Goal: Transaction & Acquisition: Purchase product/service

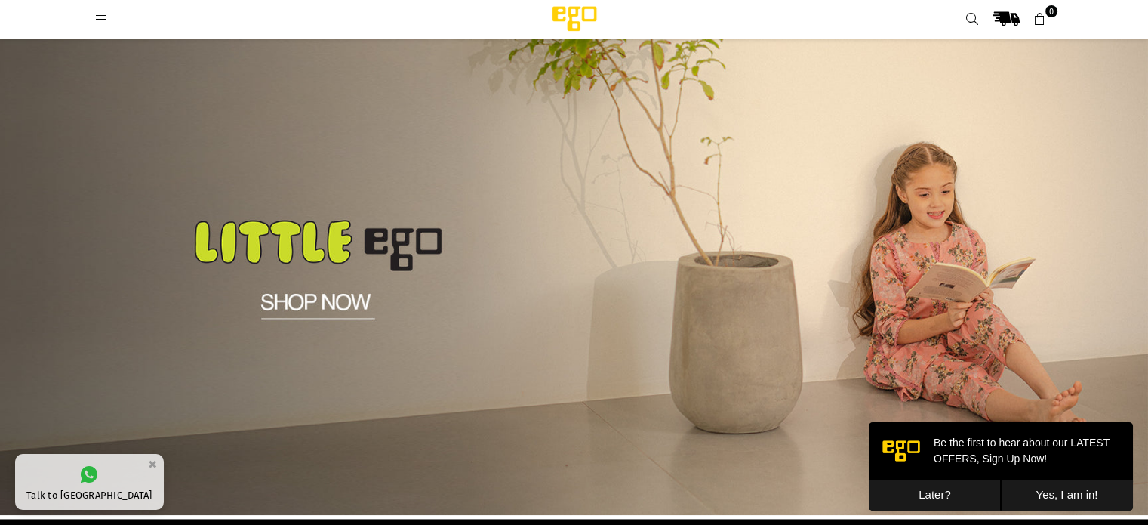
scroll to position [1019, 0]
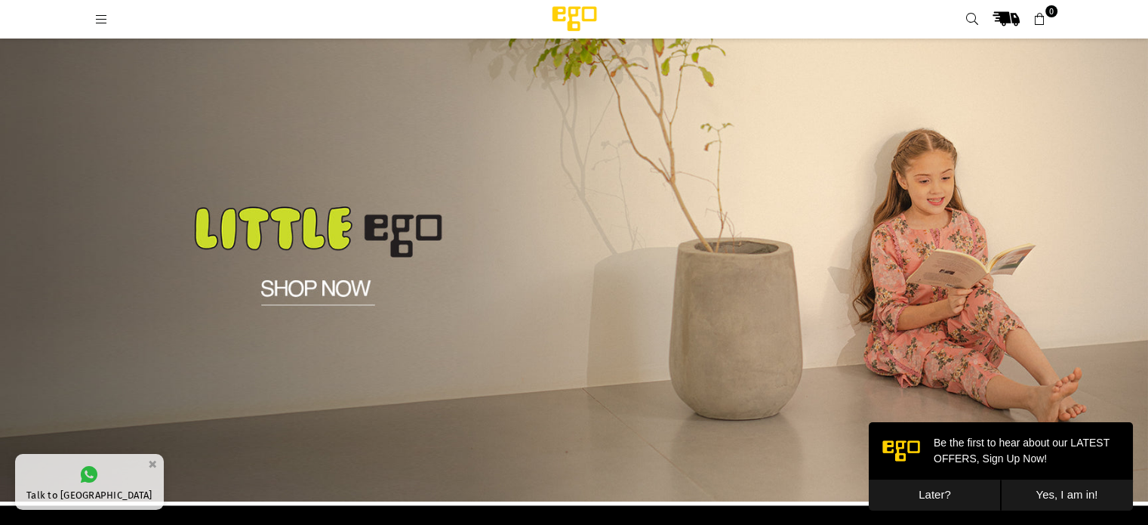
click at [662, 294] on img at bounding box center [574, 256] width 1148 height 491
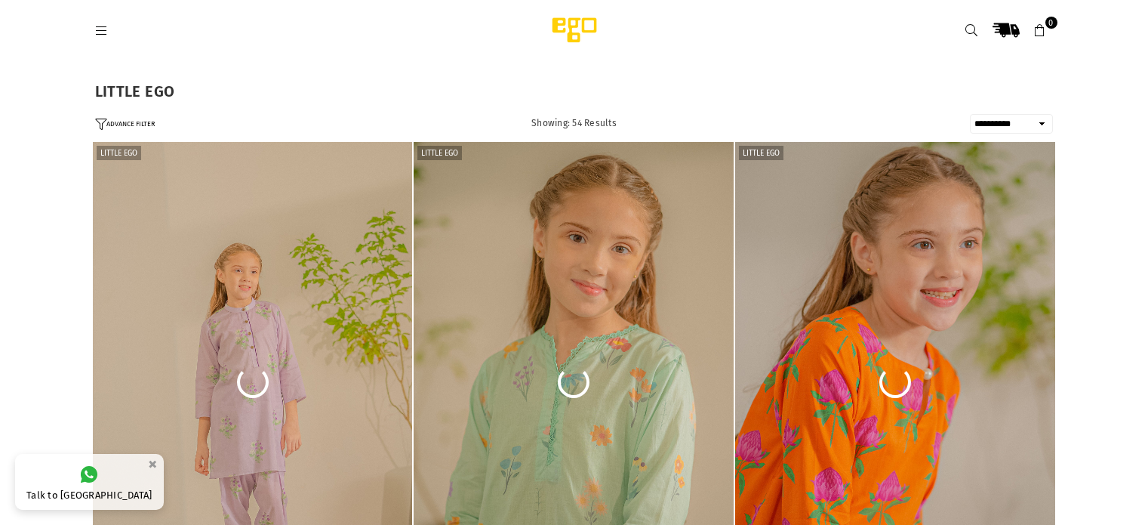
select select "**********"
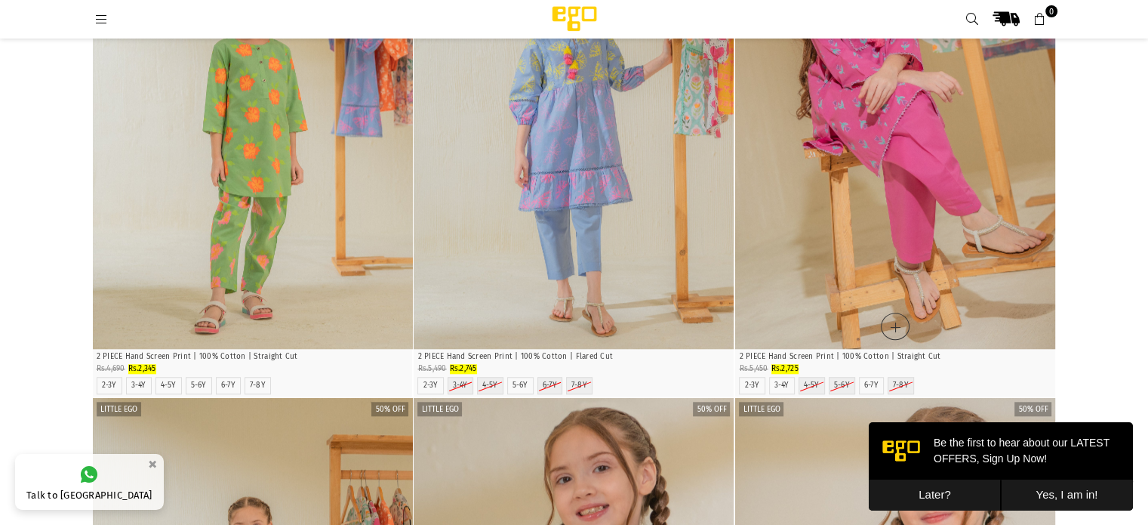
scroll to position [1321, 0]
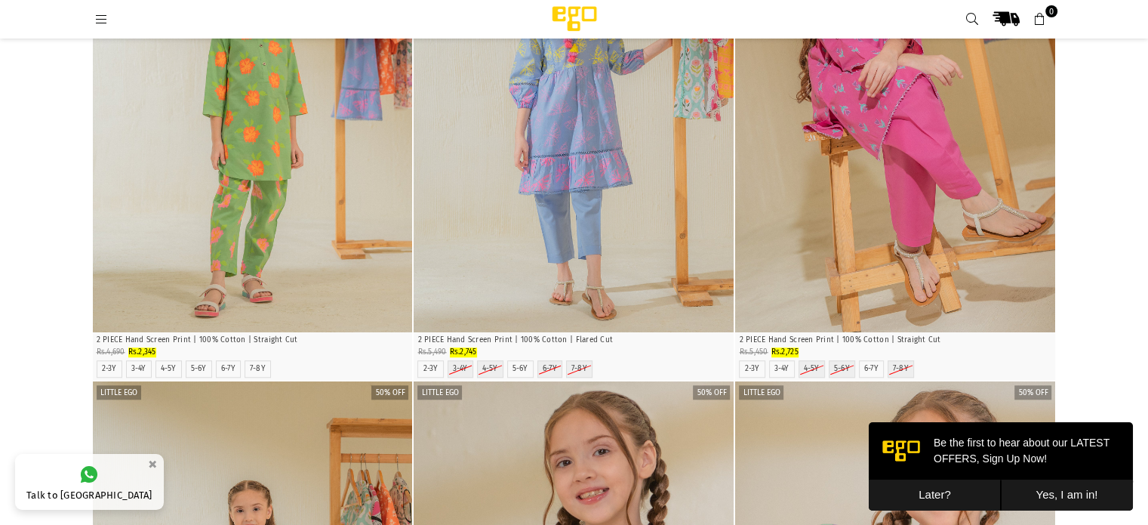
click at [939, 495] on button "Later?" at bounding box center [935, 494] width 132 height 31
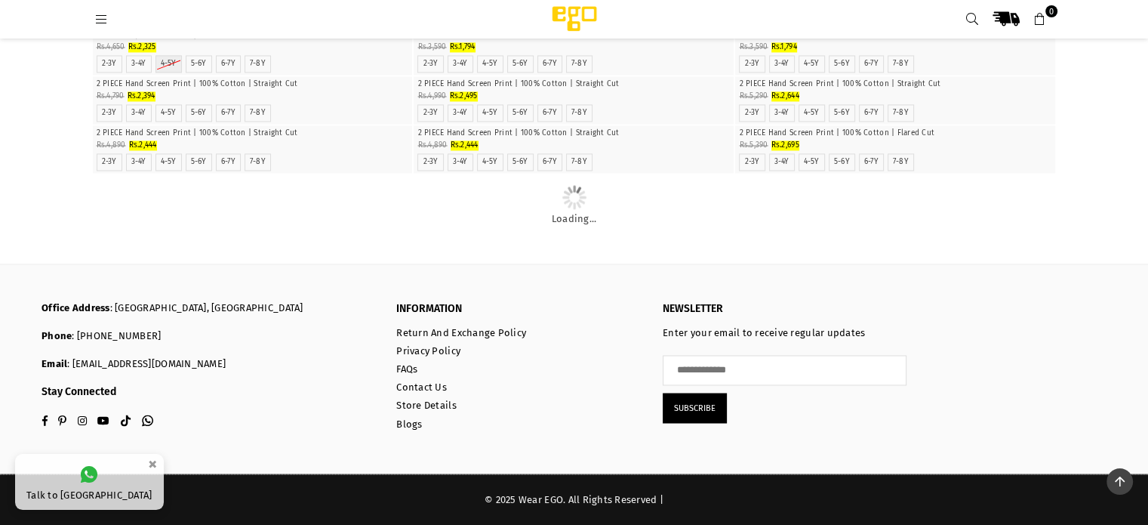
scroll to position [3865, 0]
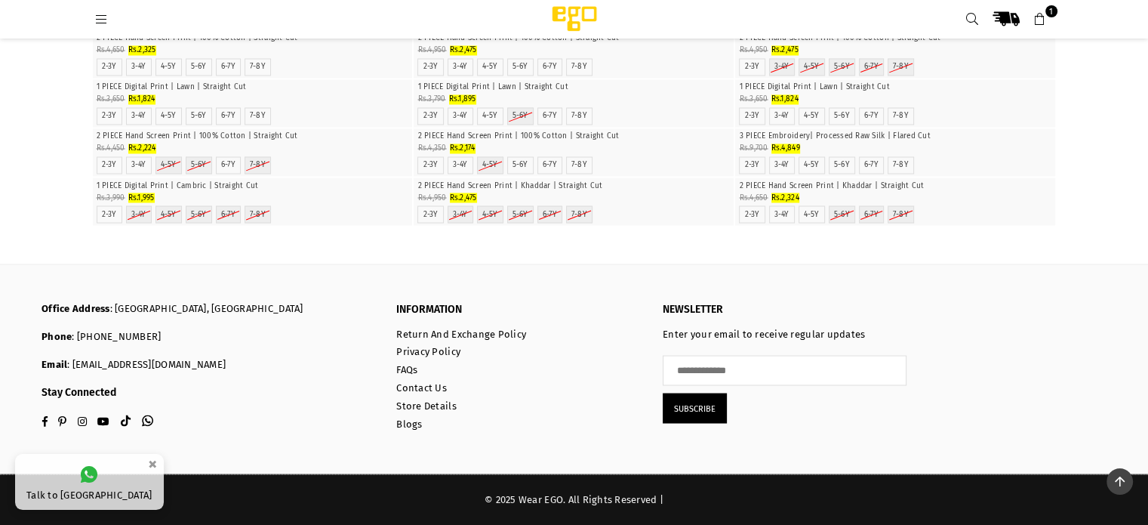
scroll to position [0, 0]
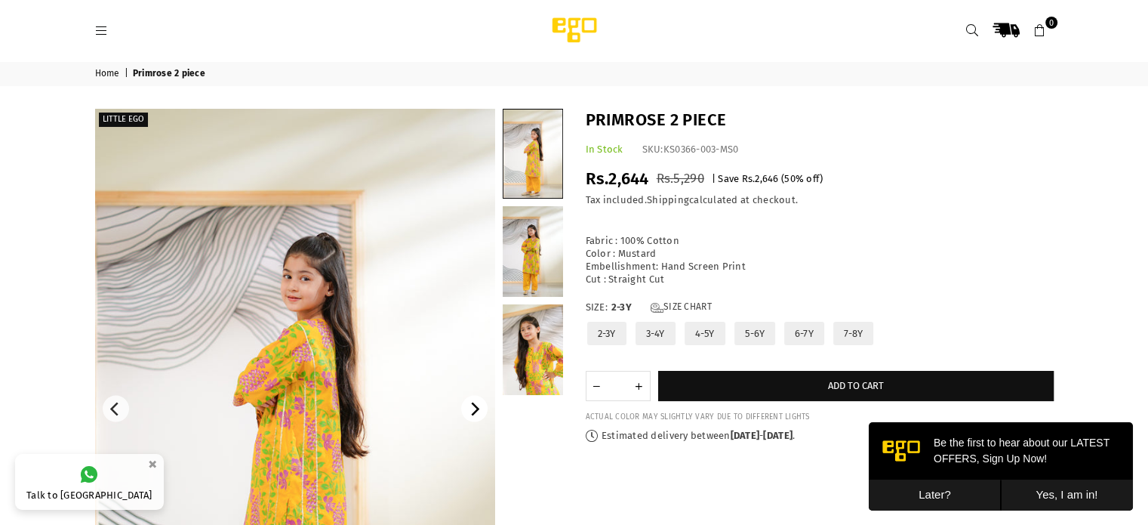
click at [475, 408] on icon "Next" at bounding box center [474, 409] width 14 height 14
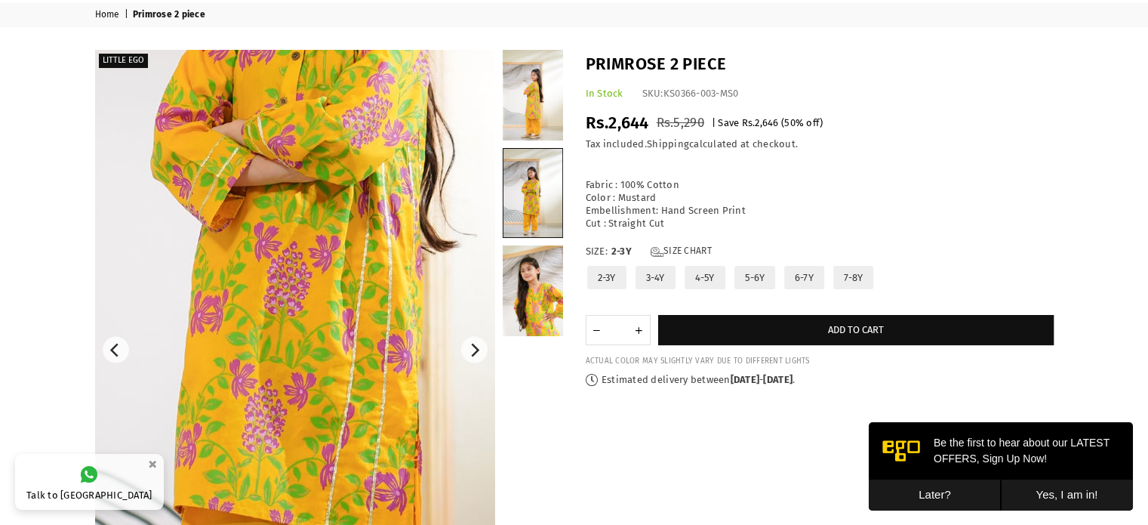
scroll to position [75, 0]
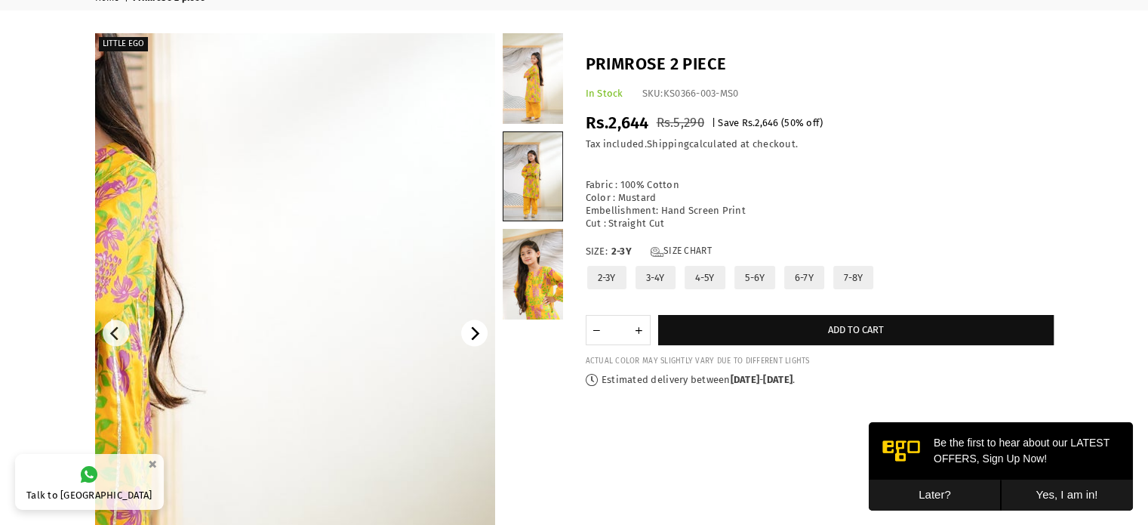
click at [480, 334] on icon "Next" at bounding box center [474, 334] width 14 height 14
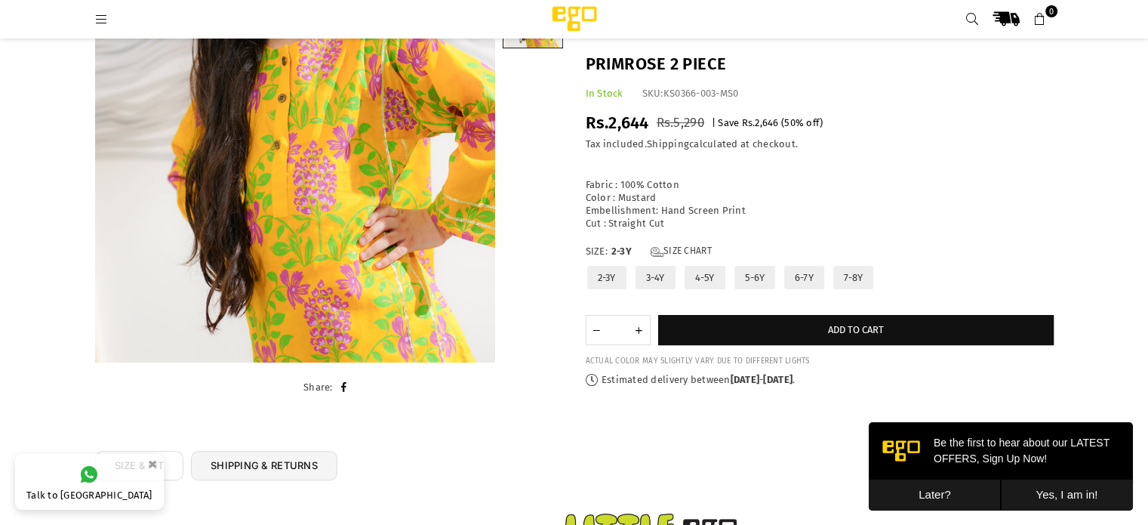
scroll to position [340, 0]
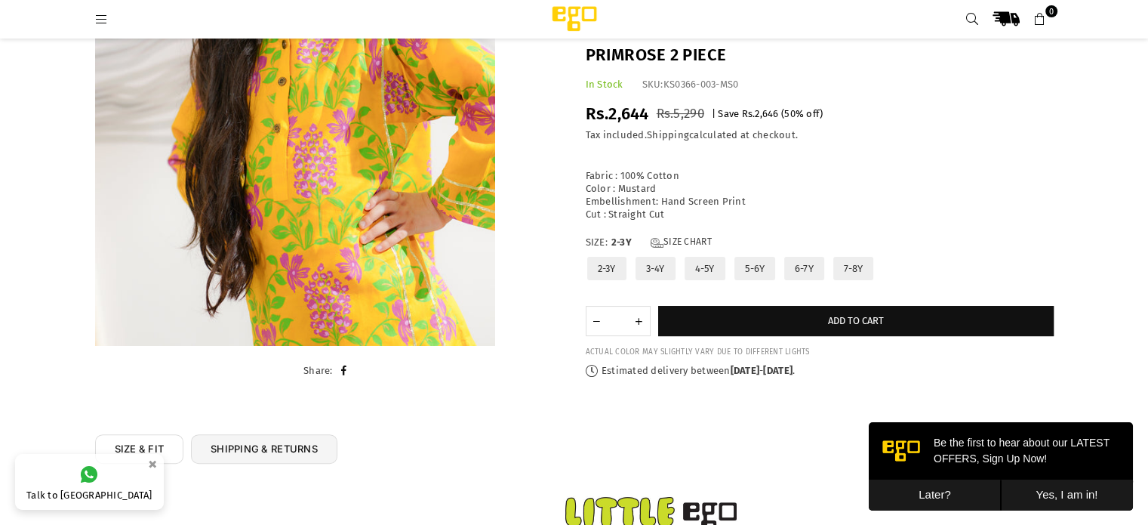
click at [842, 262] on label "7-8Y" at bounding box center [853, 268] width 43 height 26
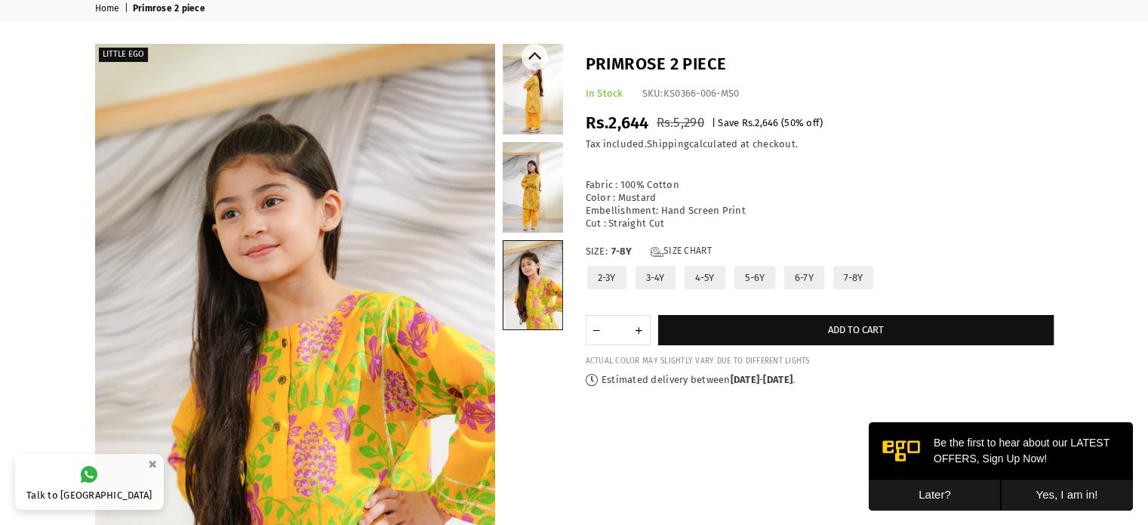
scroll to position [38, 0]
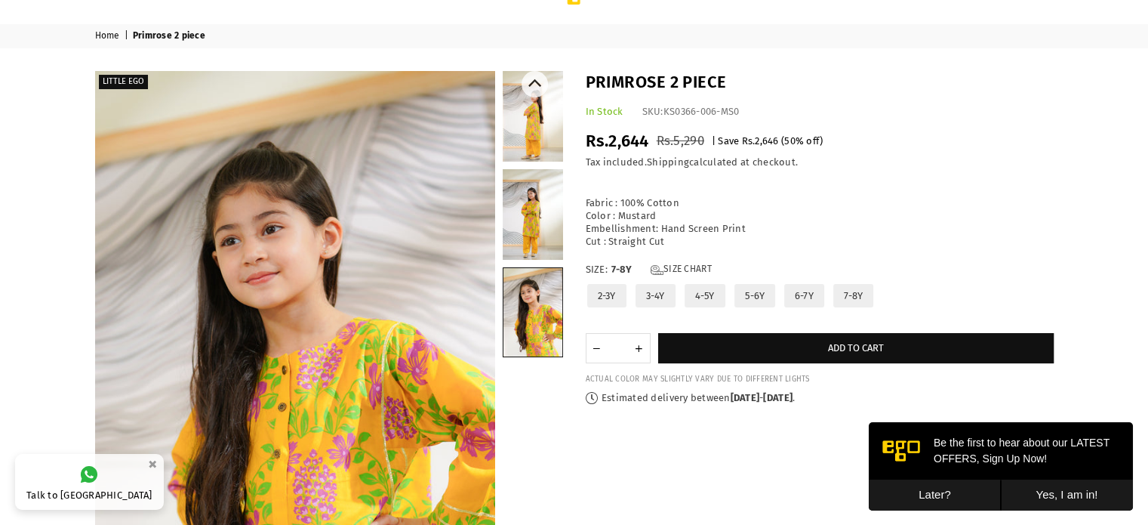
click at [535, 218] on link at bounding box center [533, 214] width 60 height 91
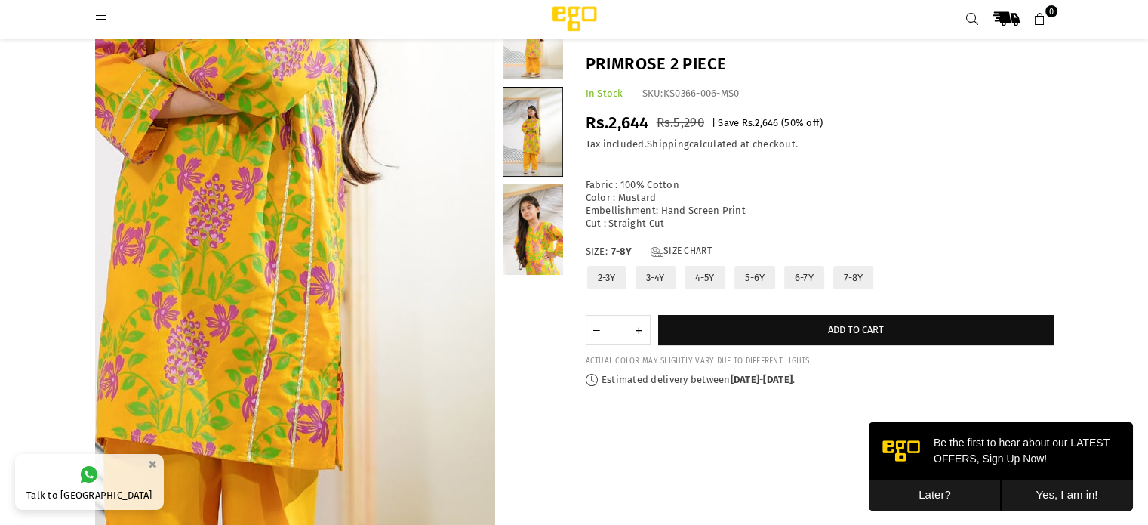
scroll to position [151, 0]
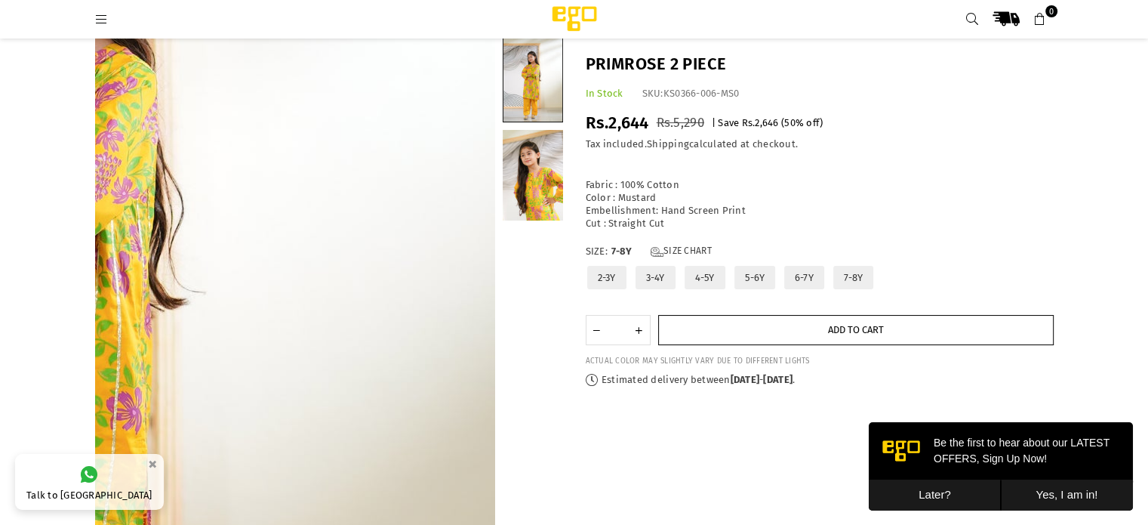
click at [846, 334] on span "Add to cart" at bounding box center [856, 329] width 56 height 11
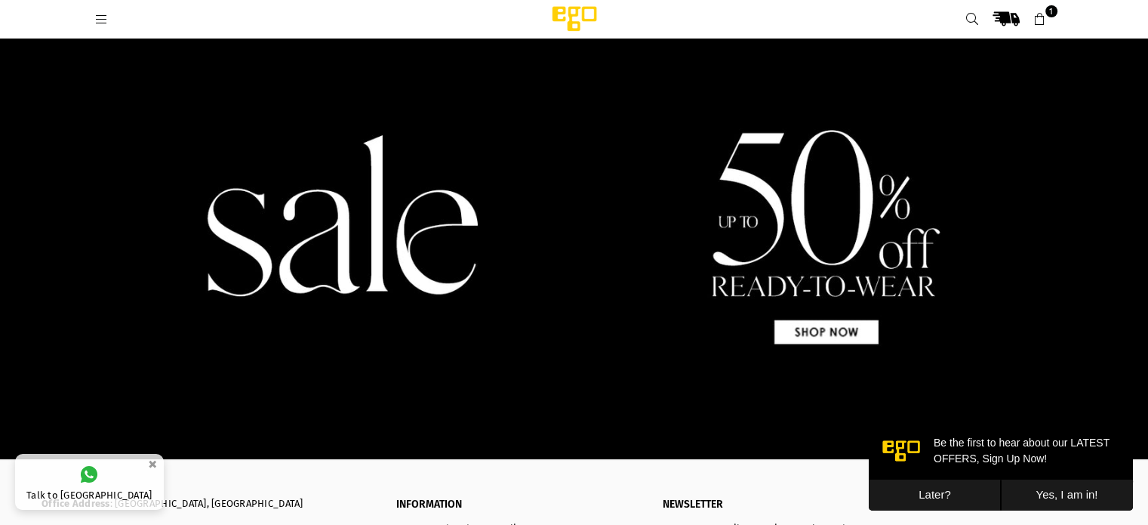
scroll to position [1548, 0]
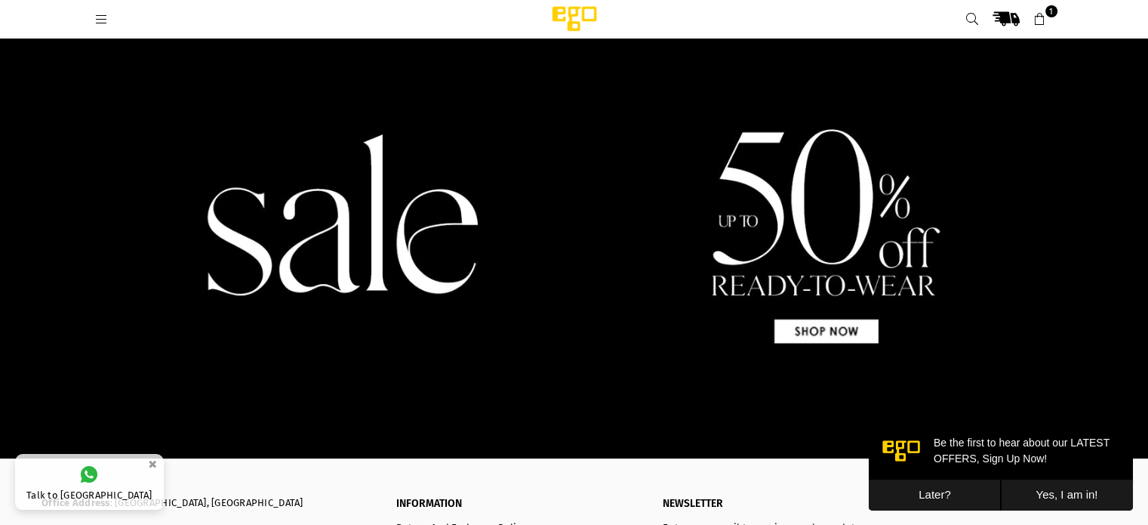
click at [692, 298] on img at bounding box center [574, 213] width 1148 height 491
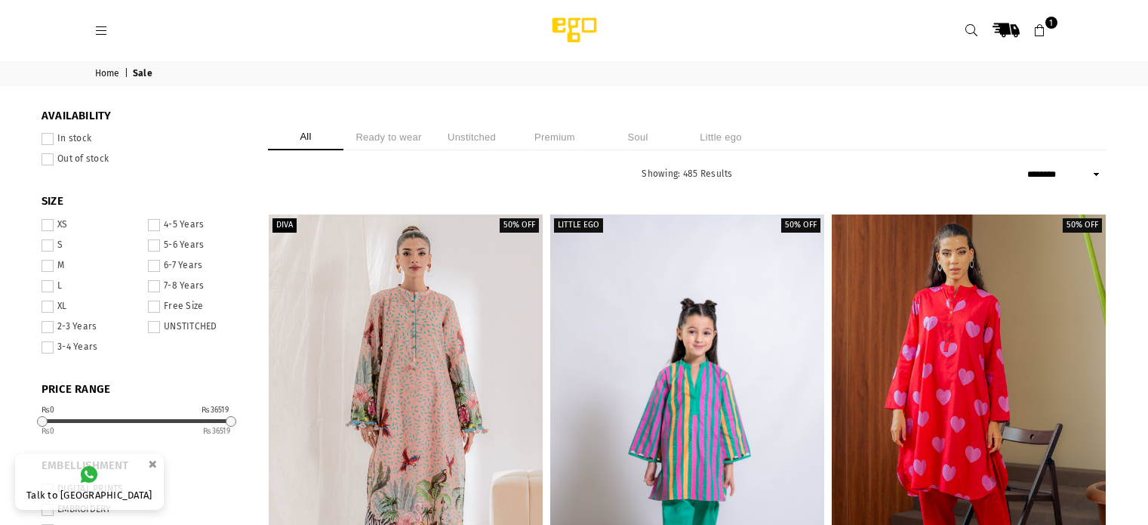
select select "******"
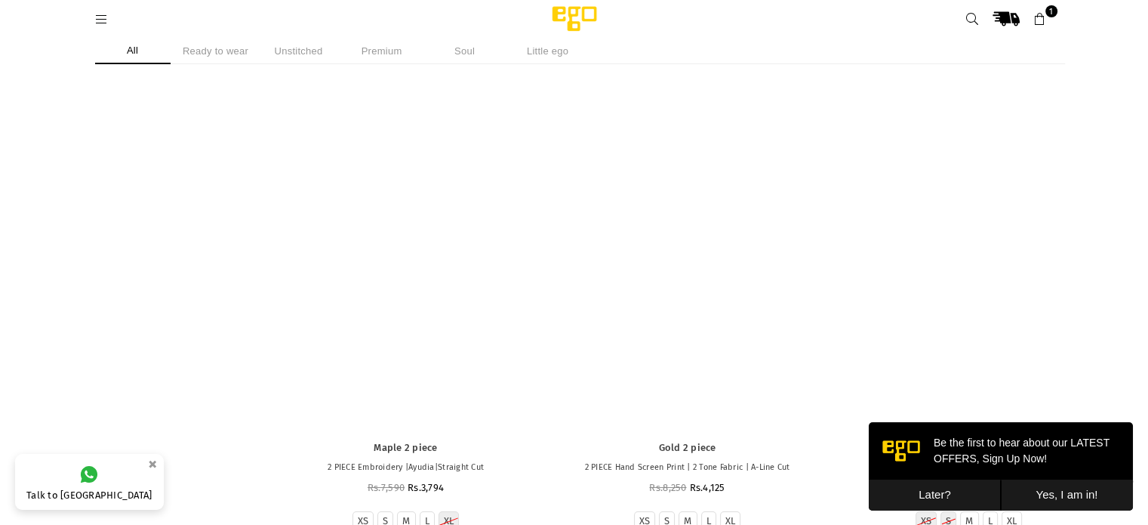
scroll to position [4893, 0]
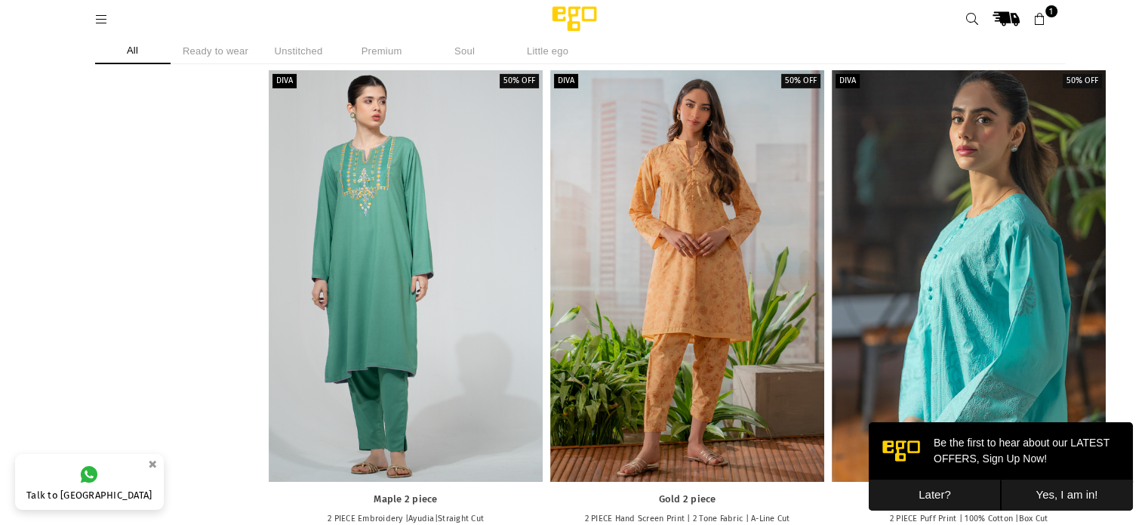
click at [999, 229] on div at bounding box center [969, 275] width 274 height 411
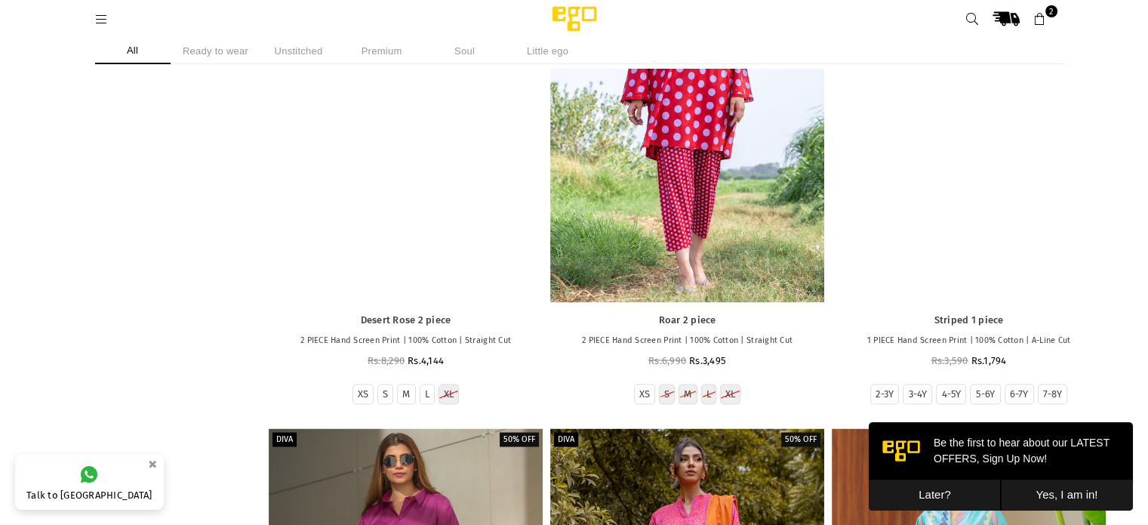
scroll to position [8314, 0]
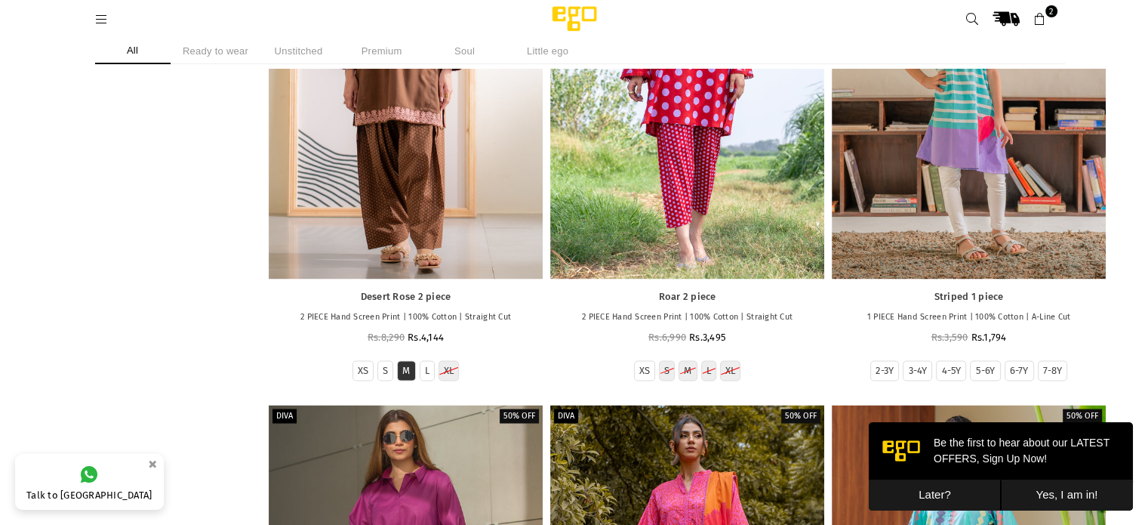
click at [404, 364] on label "M" at bounding box center [406, 370] width 8 height 13
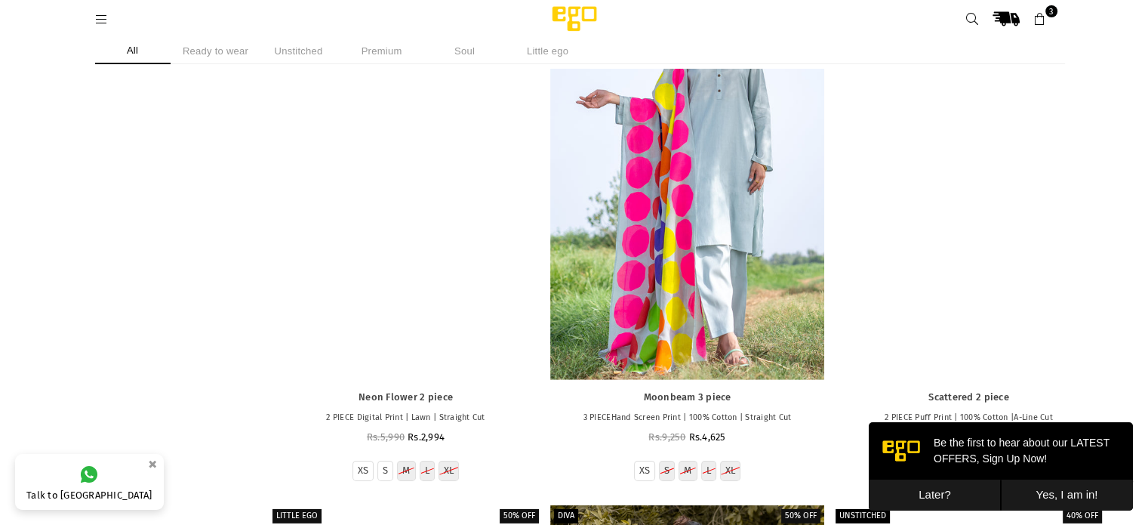
scroll to position [10342, 0]
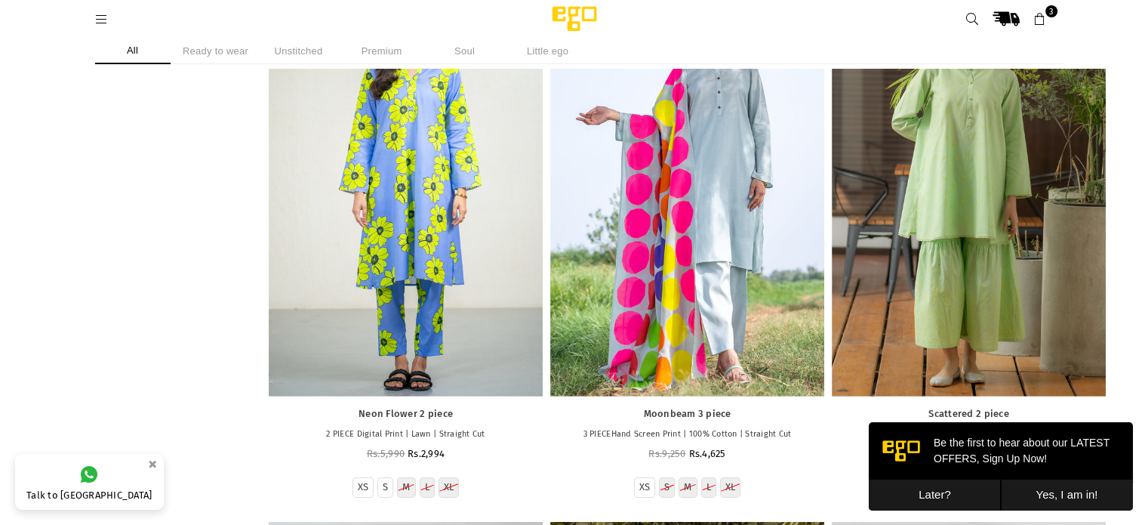
click at [946, 485] on button "Later?" at bounding box center [935, 494] width 132 height 31
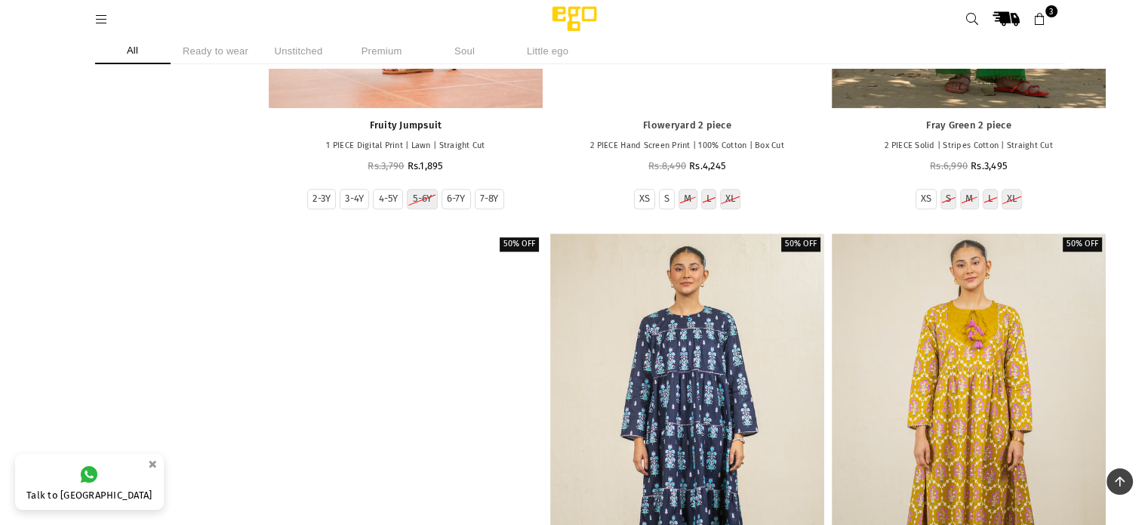
scroll to position [13438, 0]
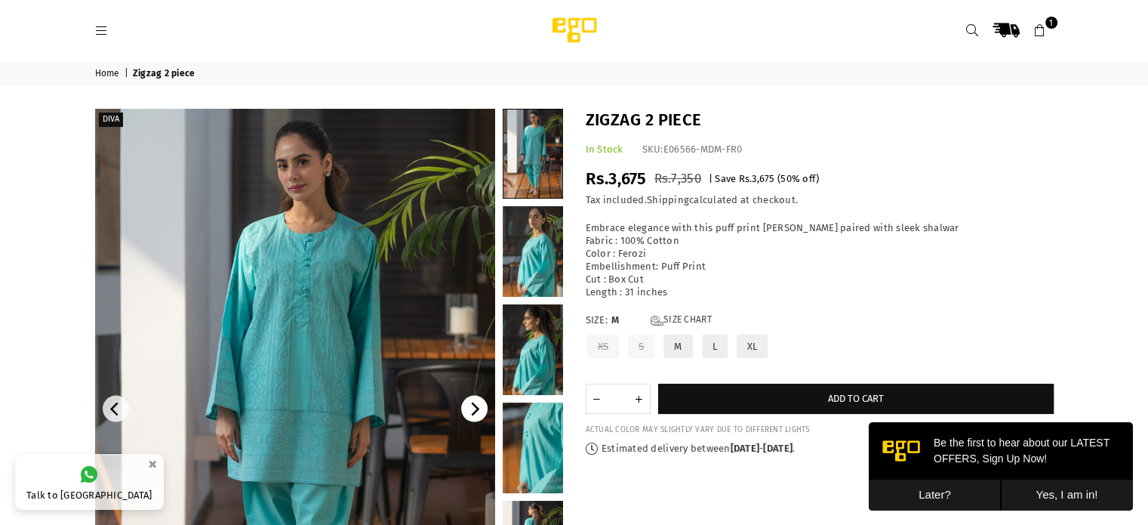
click at [479, 407] on icon "Next" at bounding box center [474, 409] width 14 height 14
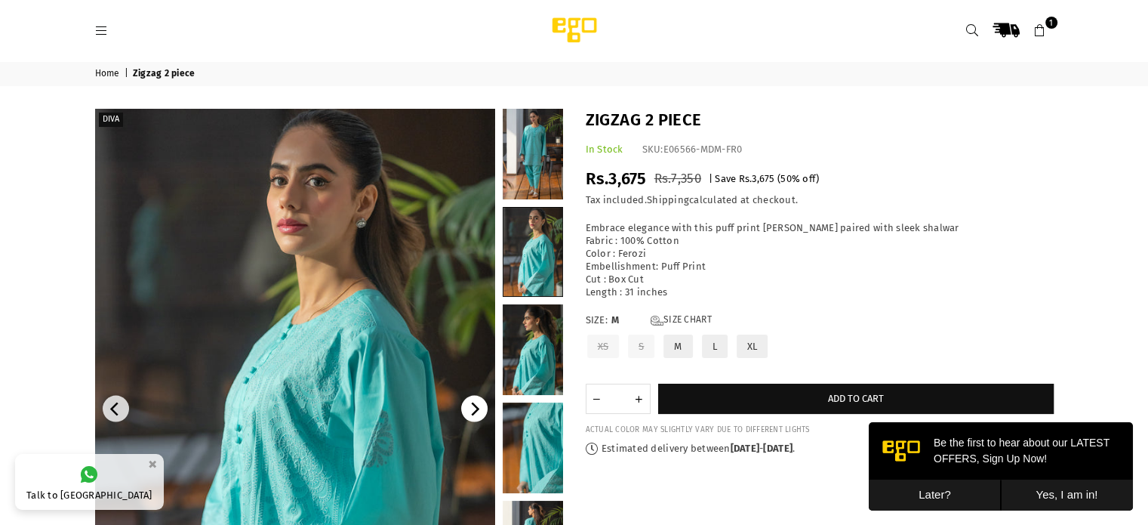
click at [479, 405] on icon "Next" at bounding box center [474, 409] width 14 height 14
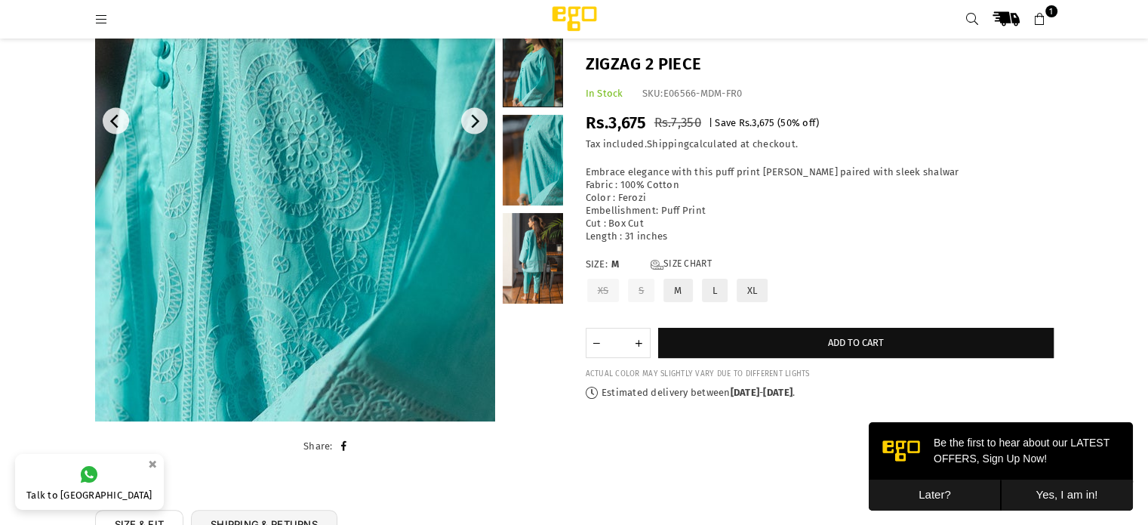
scroll to position [189, 0]
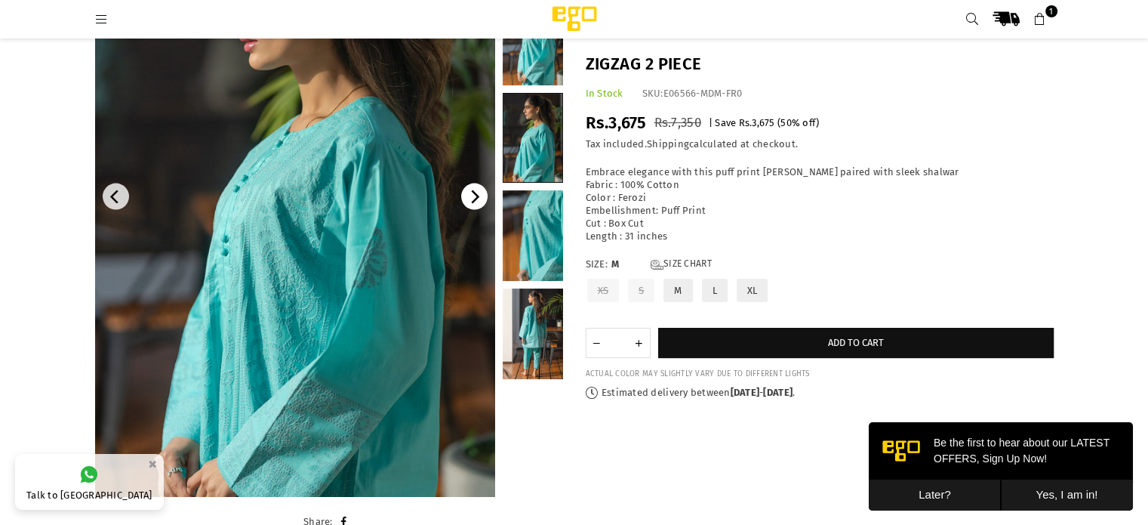
click at [482, 195] on button "Next" at bounding box center [474, 196] width 26 height 26
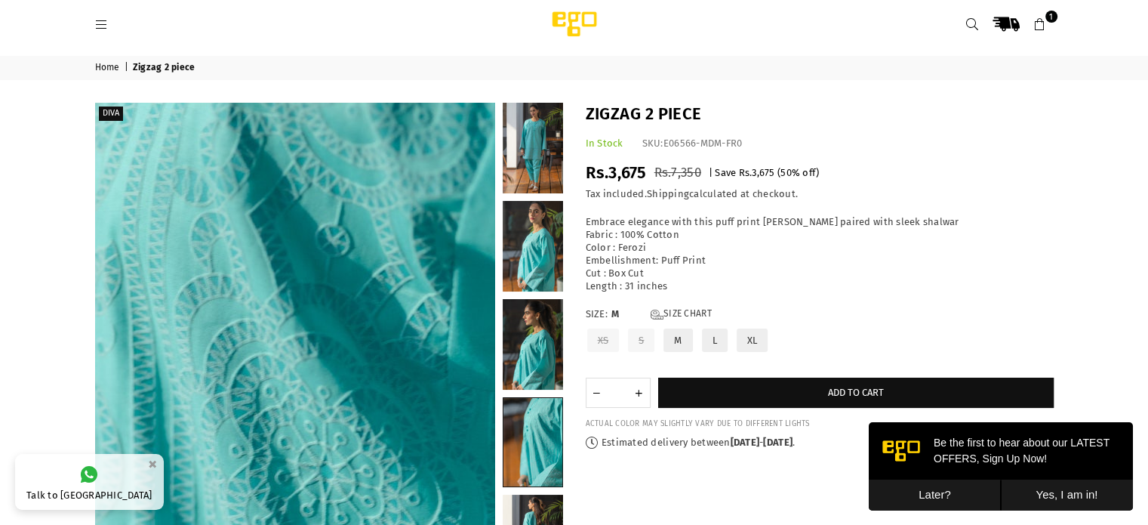
scroll to position [0, 0]
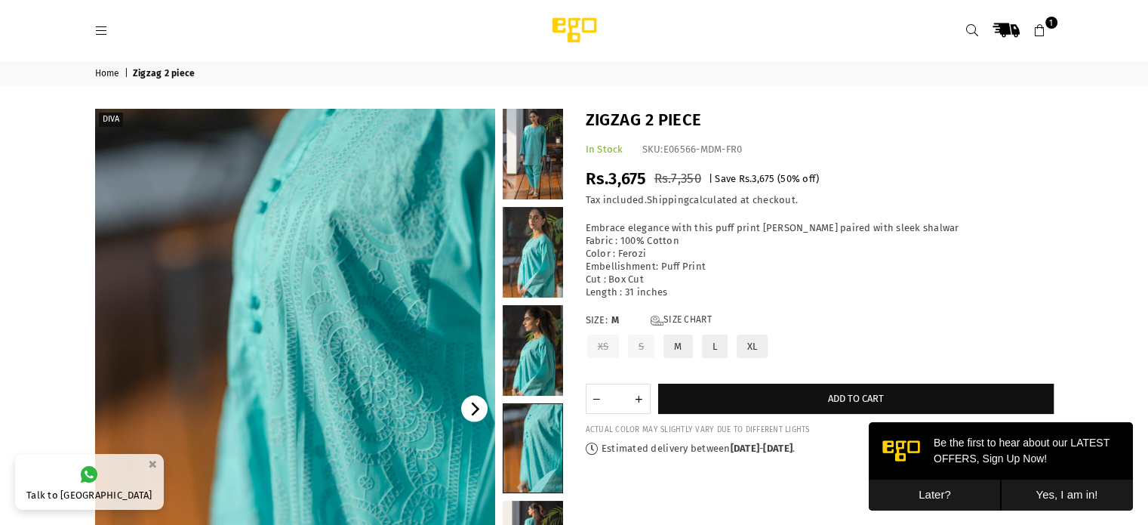
click at [472, 406] on icon "Next" at bounding box center [474, 409] width 14 height 14
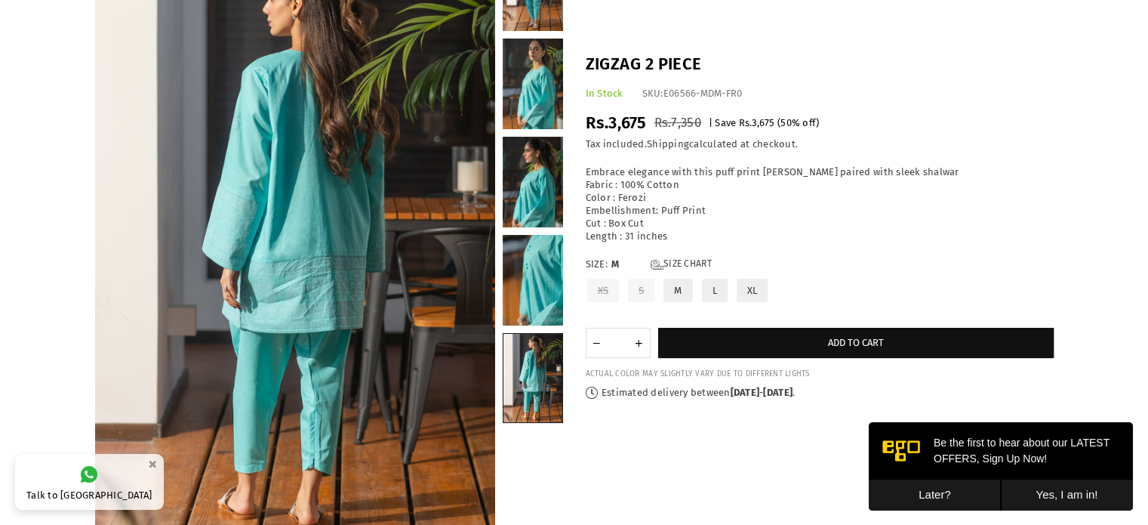
scroll to position [189, 0]
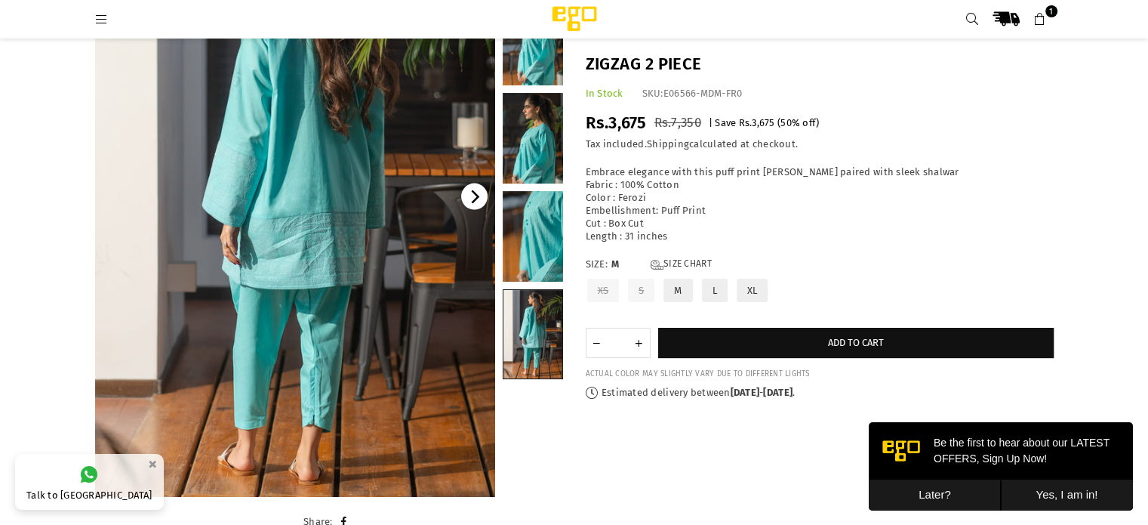
click at [471, 199] on icon "Next" at bounding box center [474, 197] width 14 height 14
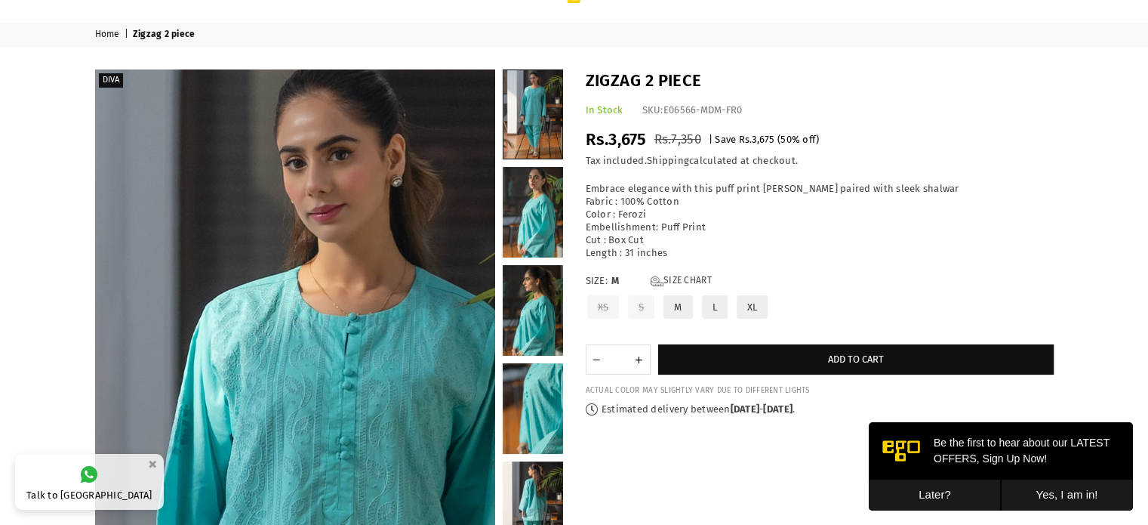
scroll to position [38, 0]
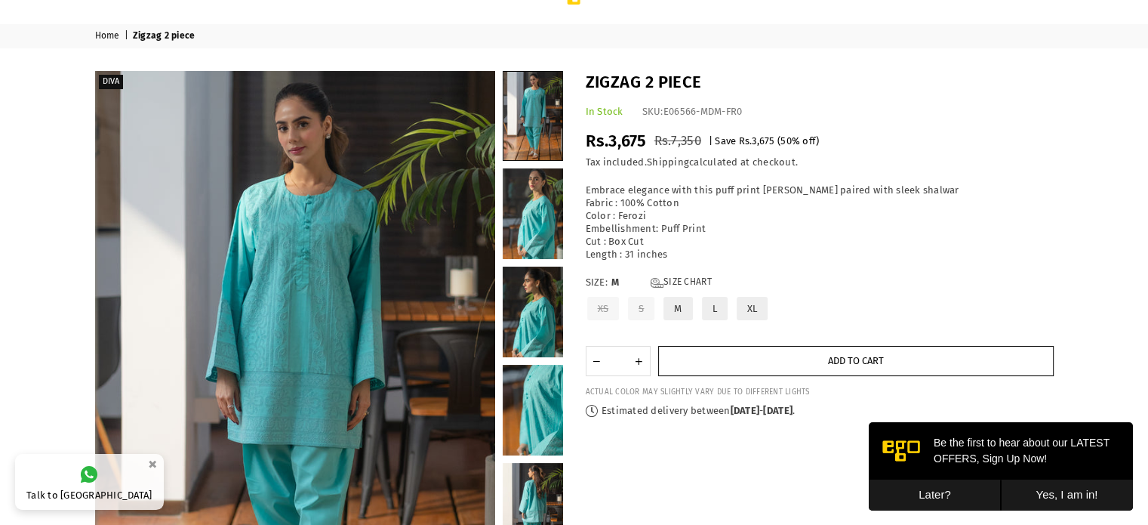
click at [741, 354] on button "Add to cart" at bounding box center [856, 361] width 396 height 30
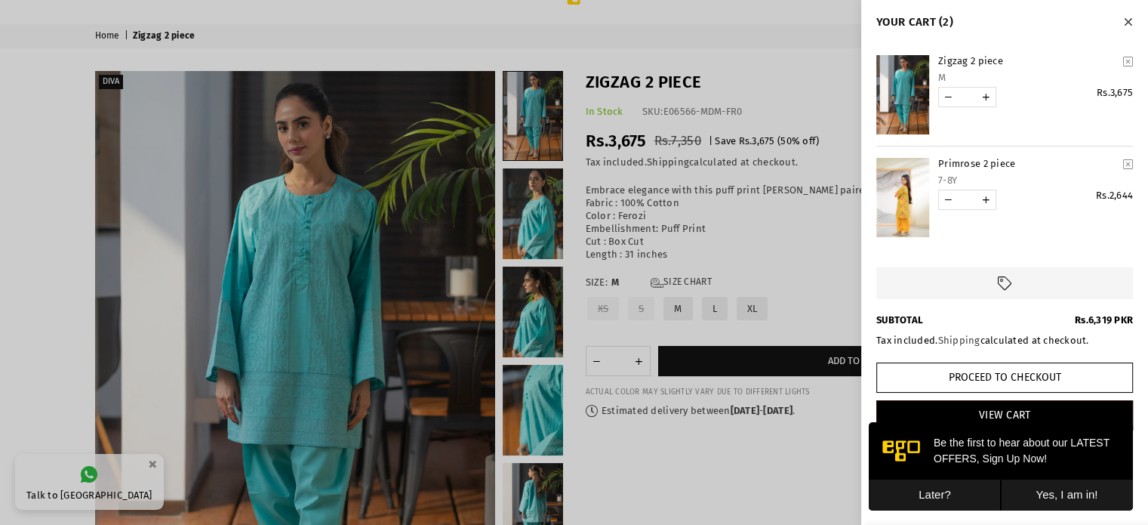
click at [799, 490] on div at bounding box center [574, 262] width 1148 height 525
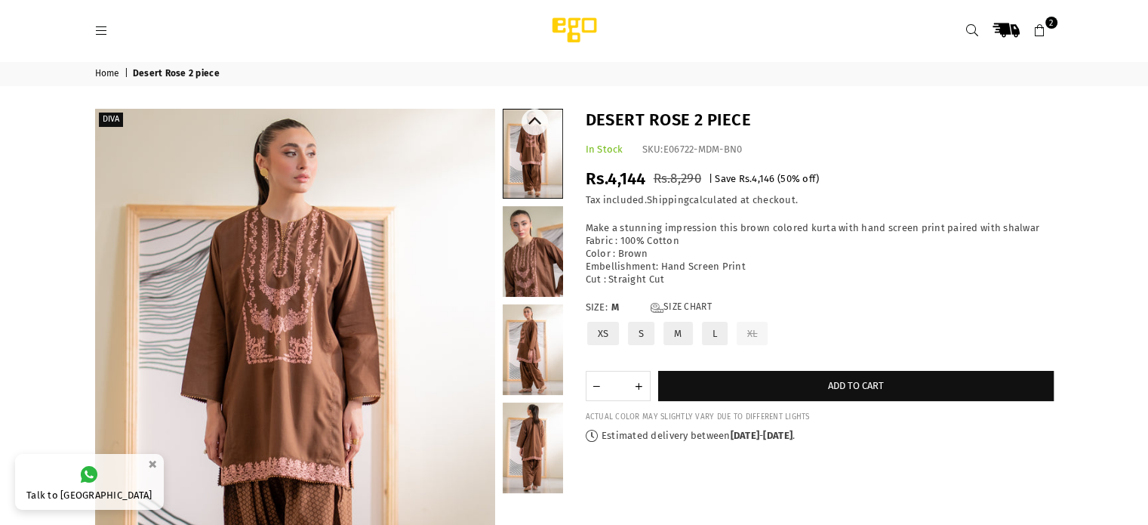
click at [523, 248] on link at bounding box center [533, 251] width 60 height 91
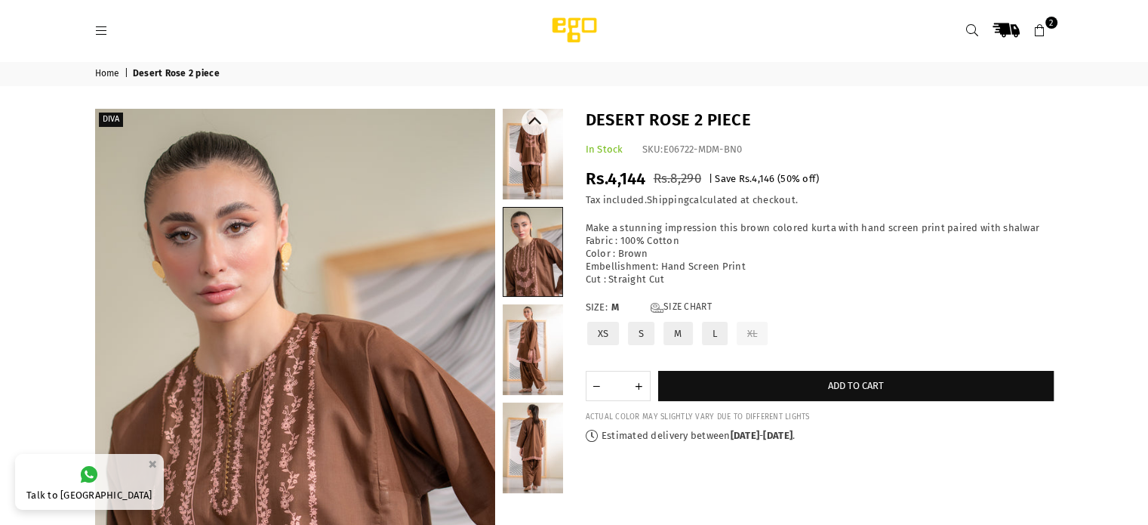
click at [542, 366] on link at bounding box center [533, 349] width 60 height 91
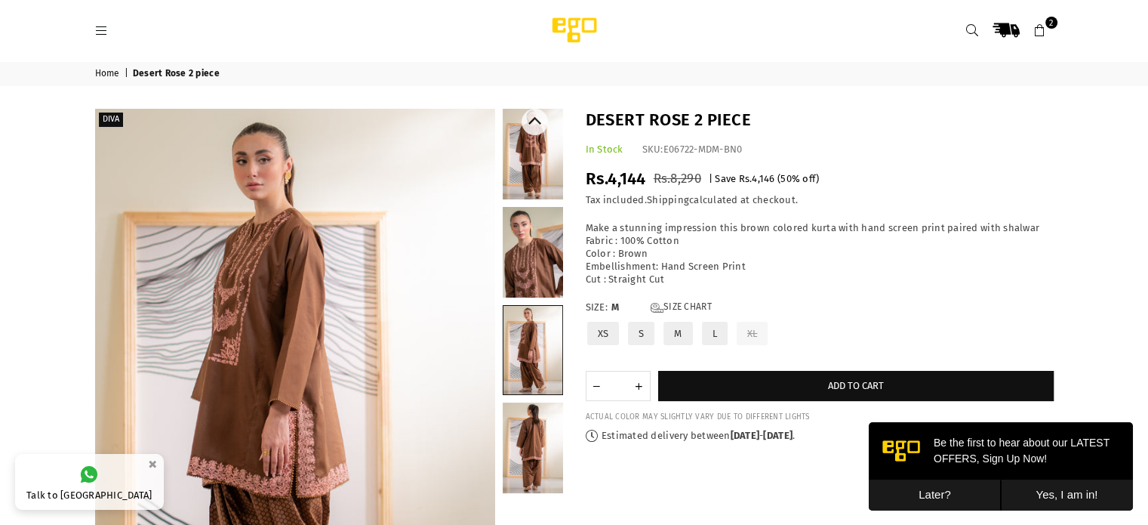
click at [541, 432] on link at bounding box center [533, 447] width 60 height 91
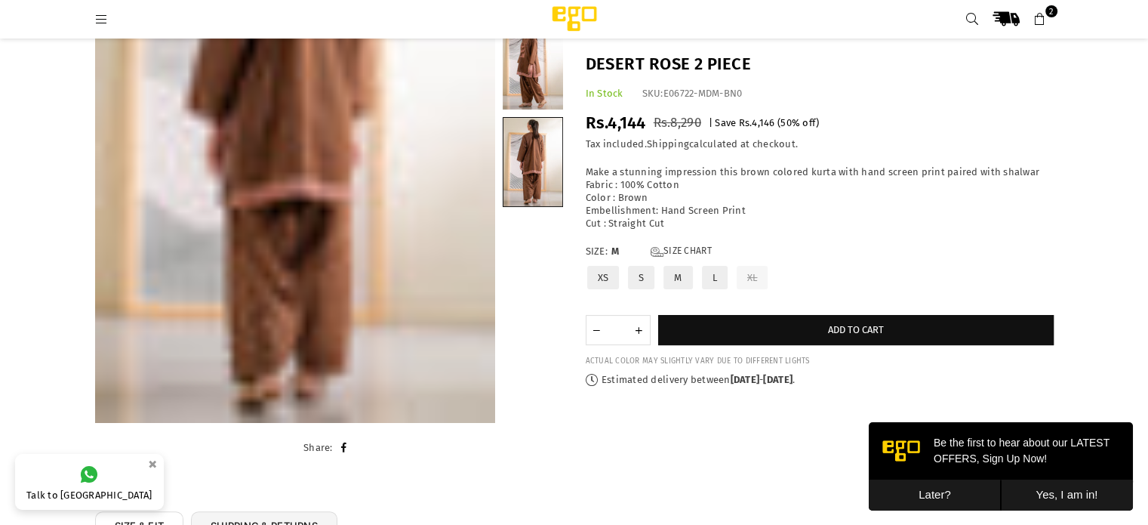
scroll to position [264, 0]
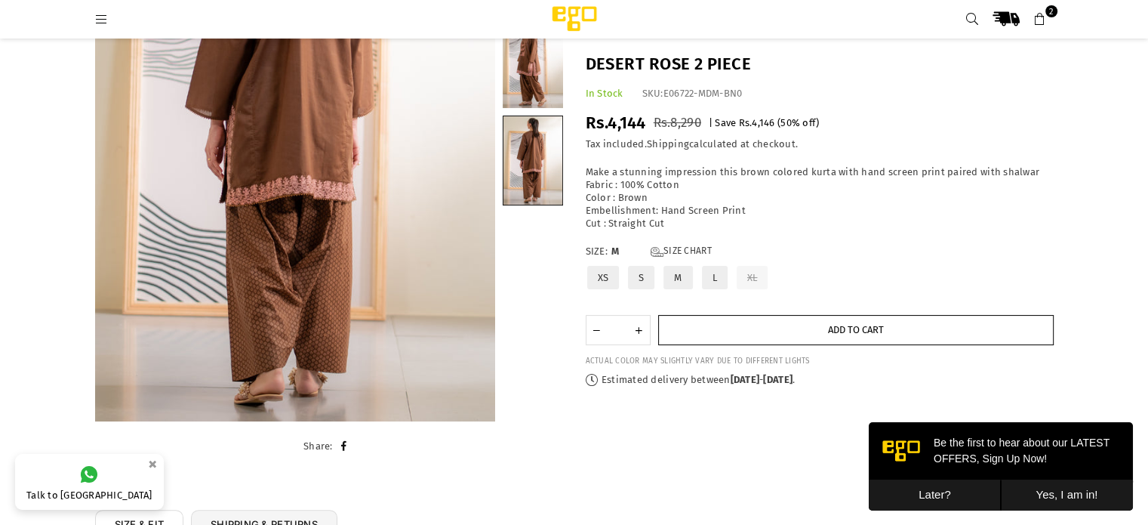
click at [739, 331] on button "Add to cart" at bounding box center [856, 330] width 396 height 30
